Goal: Use online tool/utility: Utilize a website feature to perform a specific function

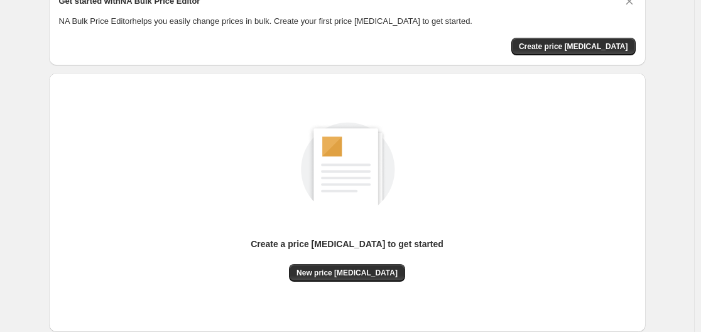
scroll to position [139, 0]
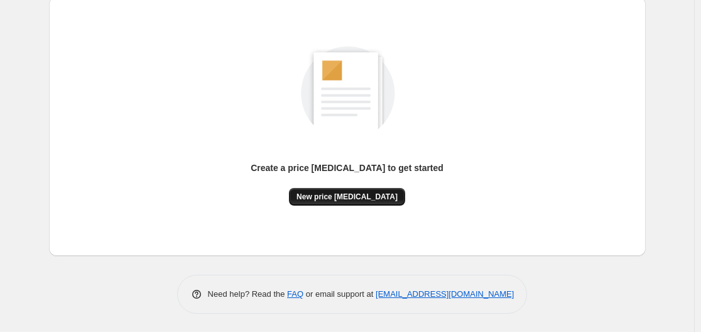
click at [371, 193] on span "New price [MEDICAL_DATA]" at bounding box center [346, 197] width 101 height 10
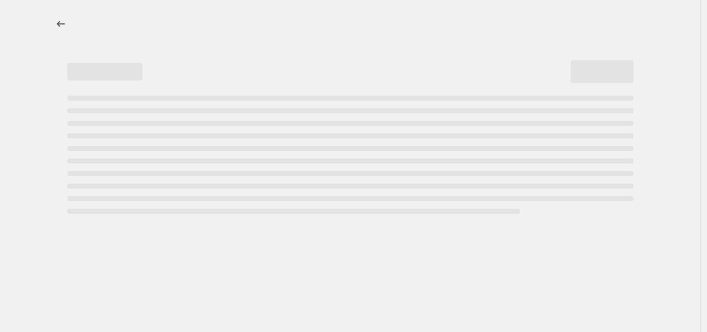
select select "percentage"
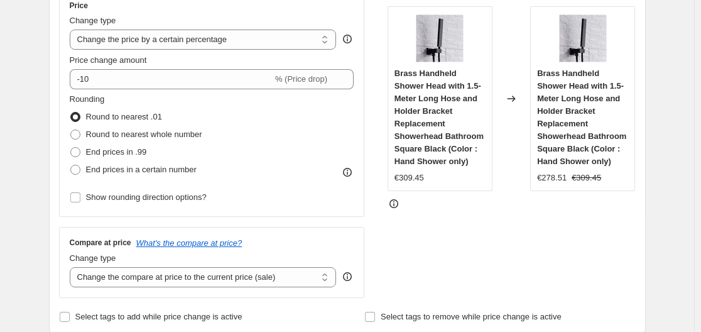
scroll to position [251, 0]
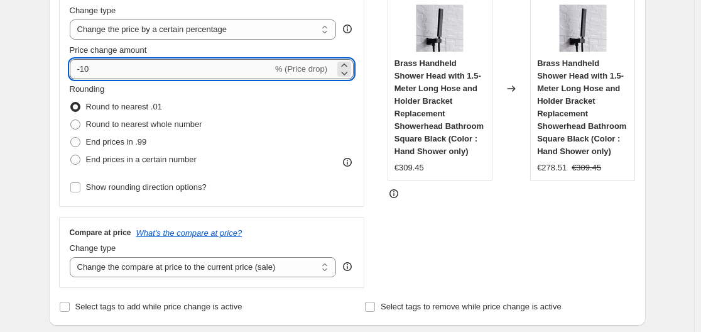
click at [207, 65] on input "-10" at bounding box center [171, 69] width 203 height 20
type input "-1"
type input "-35"
click at [408, 223] on div "STOREFRONT EXAMPLE Brass Handheld Shower Head with 1.5-Meter Long Hose and Hold…" at bounding box center [512, 134] width 248 height 308
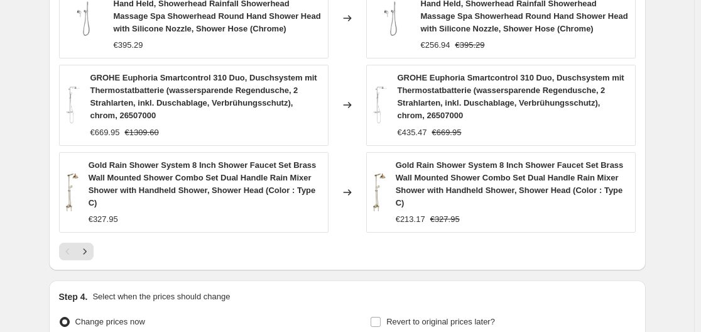
scroll to position [1058, 0]
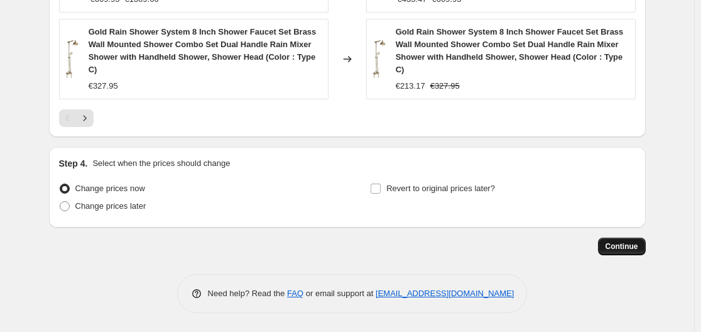
click at [629, 251] on button "Continue" at bounding box center [622, 246] width 48 height 18
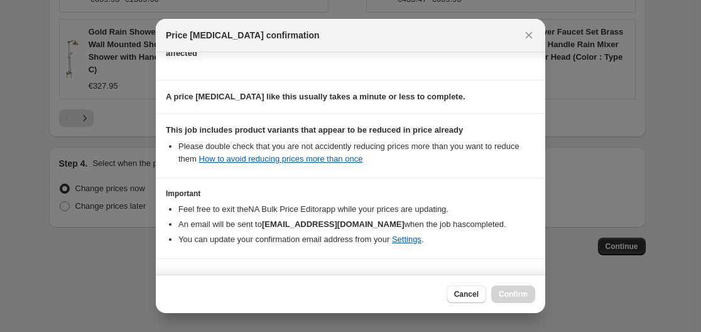
scroll to position [197, 0]
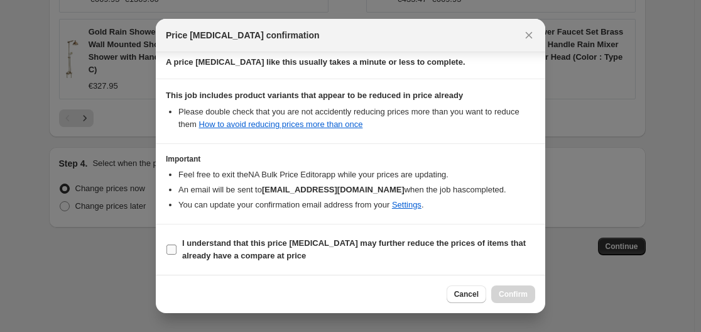
click at [296, 242] on b "I understand that this price change job may further reduce the prices of items …" at bounding box center [354, 249] width 344 height 22
click at [177, 244] on input "I understand that this price change job may further reduce the prices of items …" at bounding box center [171, 249] width 10 height 10
checkbox input "true"
click at [521, 293] on span "Confirm" at bounding box center [513, 294] width 29 height 10
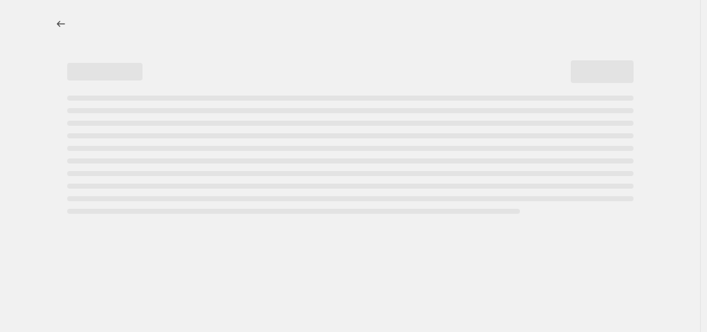
select select "percentage"
